Goal: Register for event/course

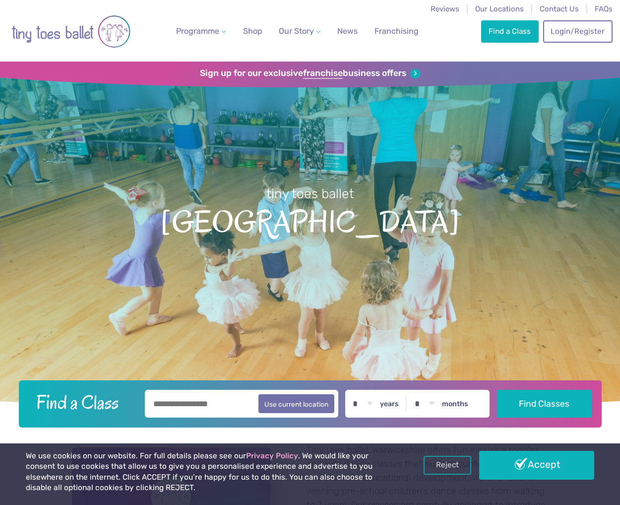
click at [244, 406] on input "text" at bounding box center [242, 404] width 194 height 28
type input "******"
click at [541, 392] on button "Find Classes" at bounding box center [544, 403] width 95 height 28
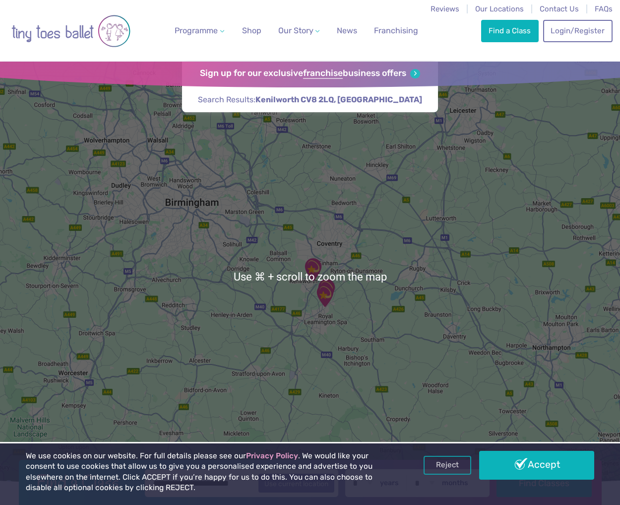
scroll to position [4, 0]
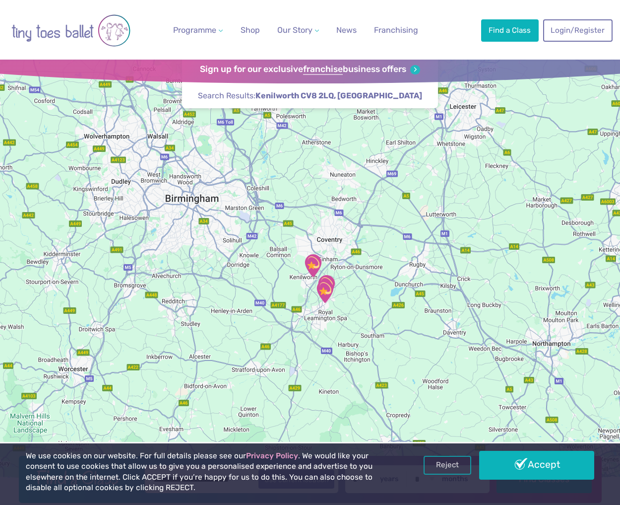
click at [313, 265] on img "Kenilworth School" at bounding box center [313, 265] width 25 height 25
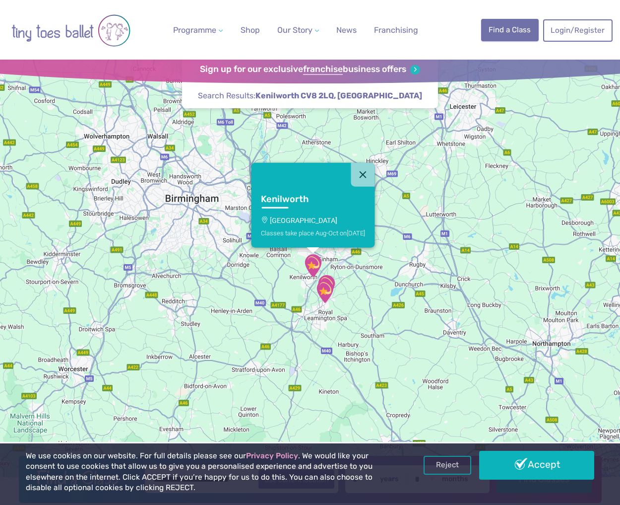
click at [510, 33] on link "Find a Class" at bounding box center [510, 30] width 58 height 22
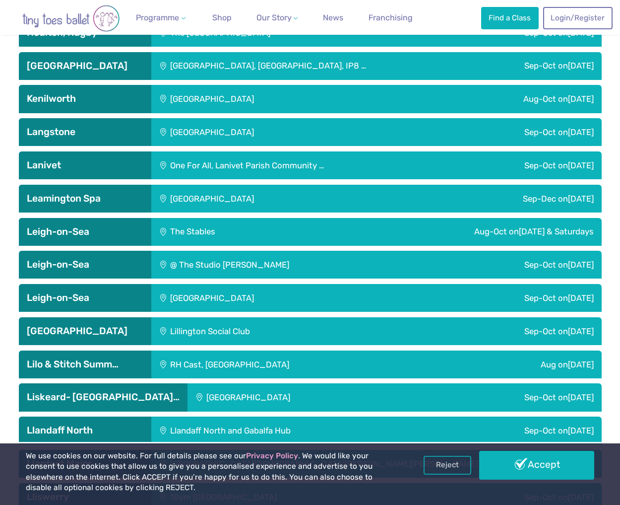
scroll to position [1785, 0]
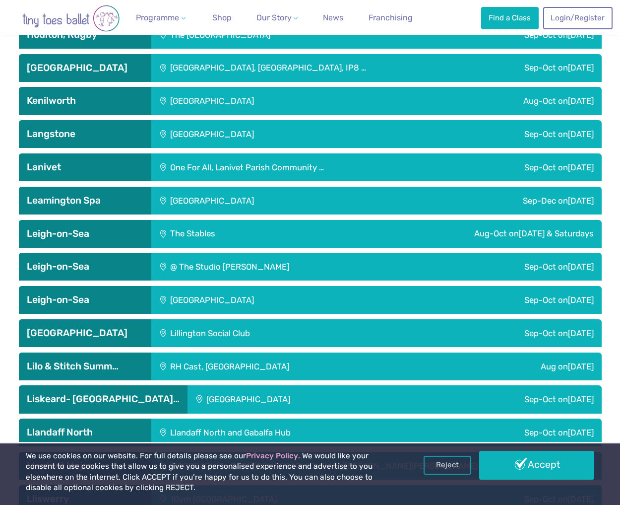
click at [515, 102] on div "Aug-Oct [DATE]" at bounding box center [503, 101] width 197 height 28
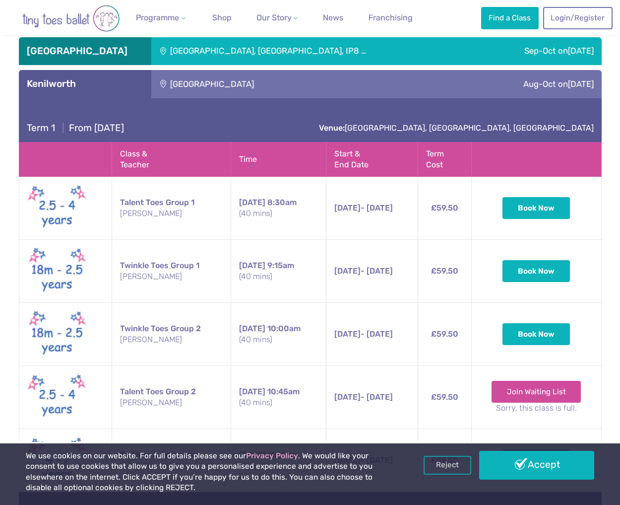
scroll to position [1812, 0]
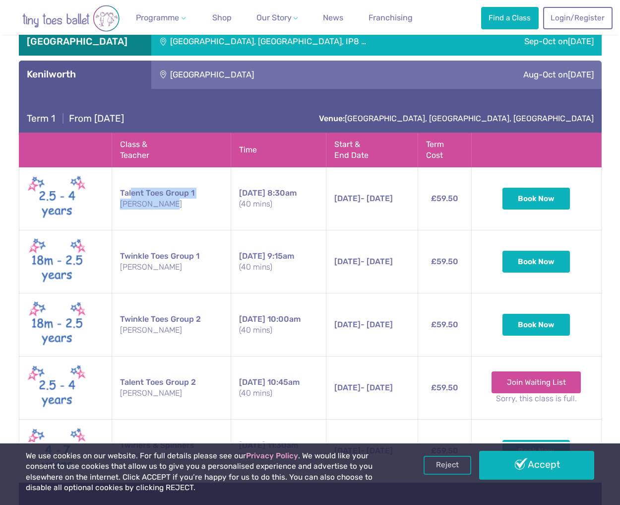
drag, startPoint x: 127, startPoint y: 190, endPoint x: 159, endPoint y: 203, distance: 35.4
click at [159, 203] on td "Talent Toes Group 1 Miss Nichola" at bounding box center [171, 198] width 119 height 63
click at [159, 203] on small "[PERSON_NAME]" at bounding box center [171, 204] width 103 height 11
drag, startPoint x: 162, startPoint y: 203, endPoint x: 112, endPoint y: 188, distance: 52.2
click at [112, 188] on td "Talent Toes Group 1 Miss Nichola" at bounding box center [171, 198] width 119 height 63
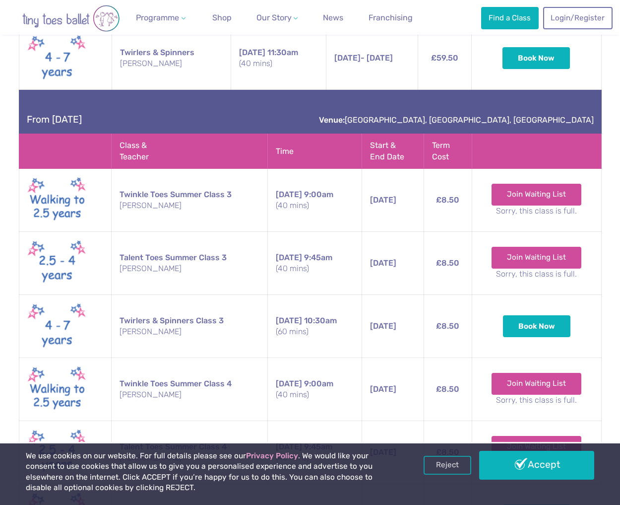
scroll to position [2291, 0]
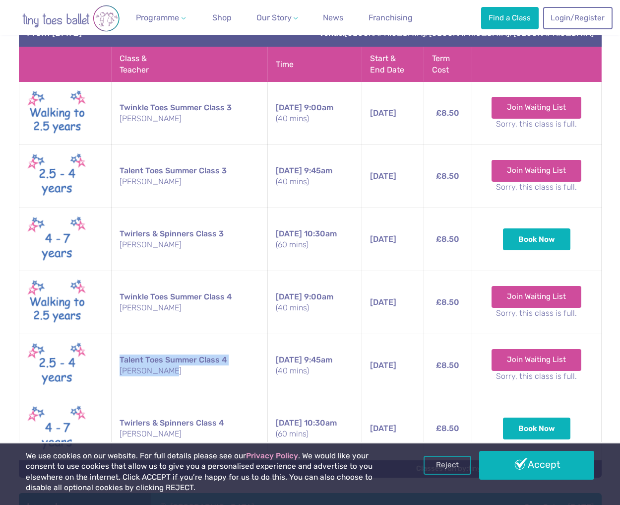
drag, startPoint x: 164, startPoint y: 366, endPoint x: 146, endPoint y: 348, distance: 25.6
click at [146, 348] on td "Talent Toes Summer Class 4 [PERSON_NAME]" at bounding box center [189, 365] width 157 height 63
click at [150, 359] on td "Talent Toes Summer Class 4 [PERSON_NAME]" at bounding box center [189, 365] width 157 height 63
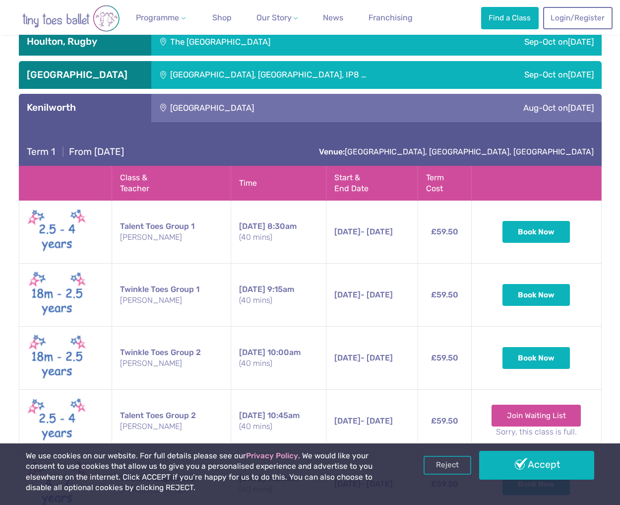
scroll to position [1832, 0]
